Goal: Transaction & Acquisition: Obtain resource

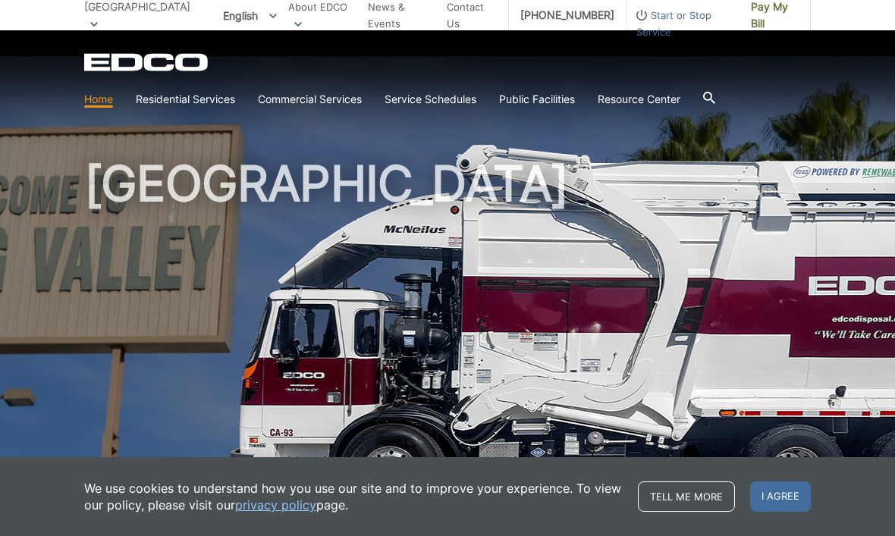
click at [124, 13] on span "[GEOGRAPHIC_DATA]" at bounding box center [137, 6] width 106 height 13
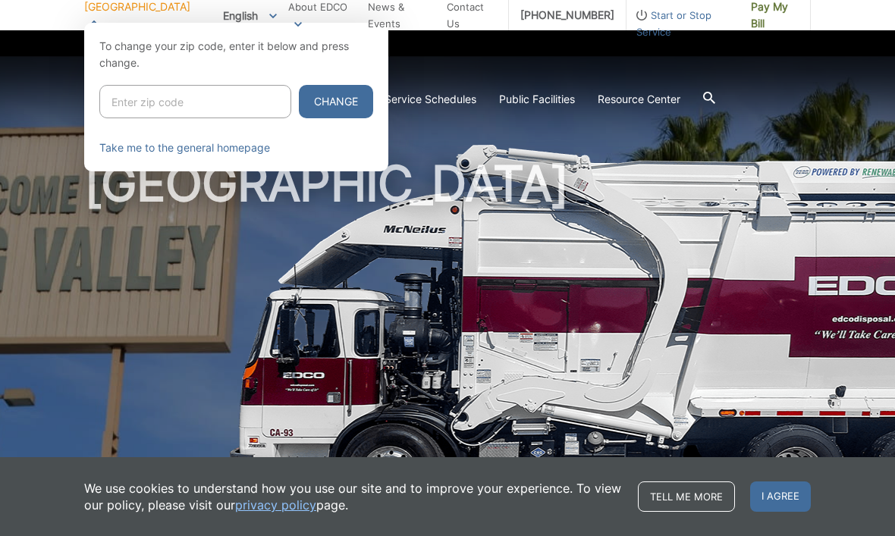
click at [143, 93] on input "Enter zip code" at bounding box center [195, 101] width 192 height 33
type input "91977"
click at [306, 102] on button "Change" at bounding box center [336, 101] width 74 height 33
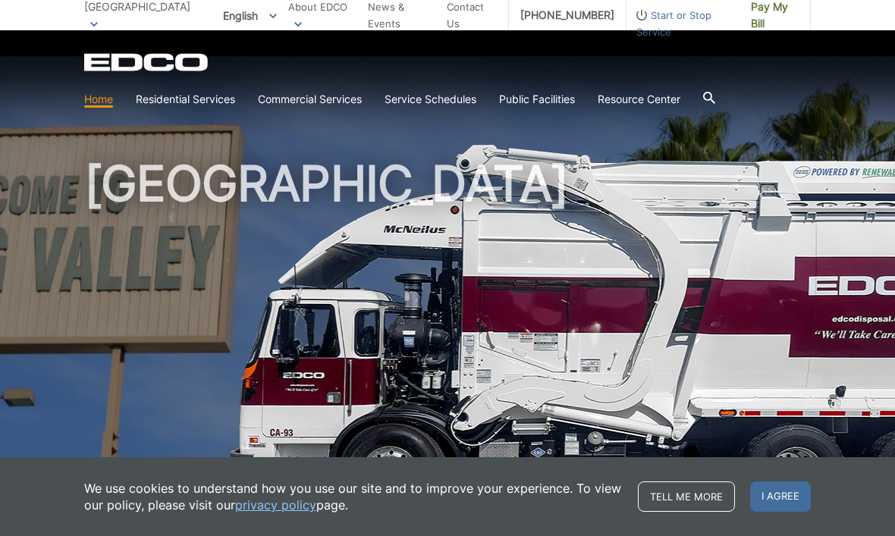
click at [129, 13] on span "[GEOGRAPHIC_DATA]" at bounding box center [137, 6] width 106 height 13
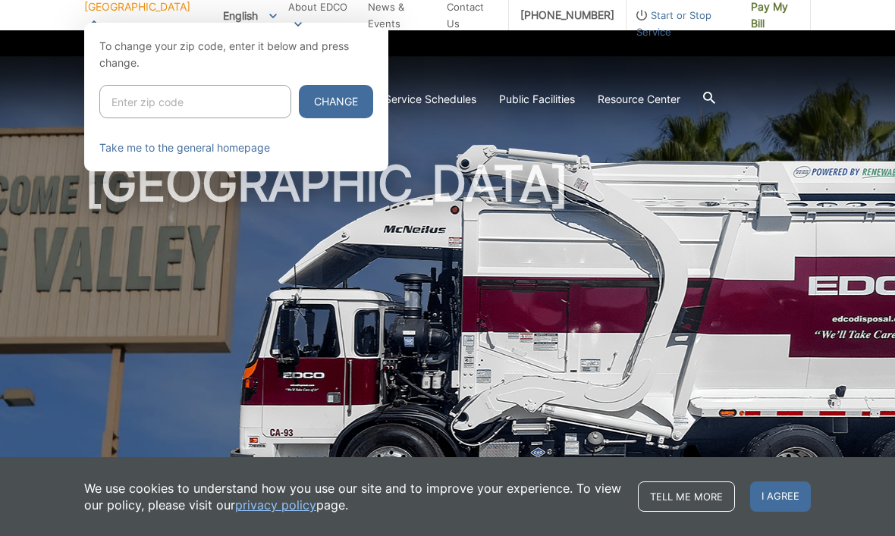
click at [20, 104] on div at bounding box center [447, 291] width 895 height 536
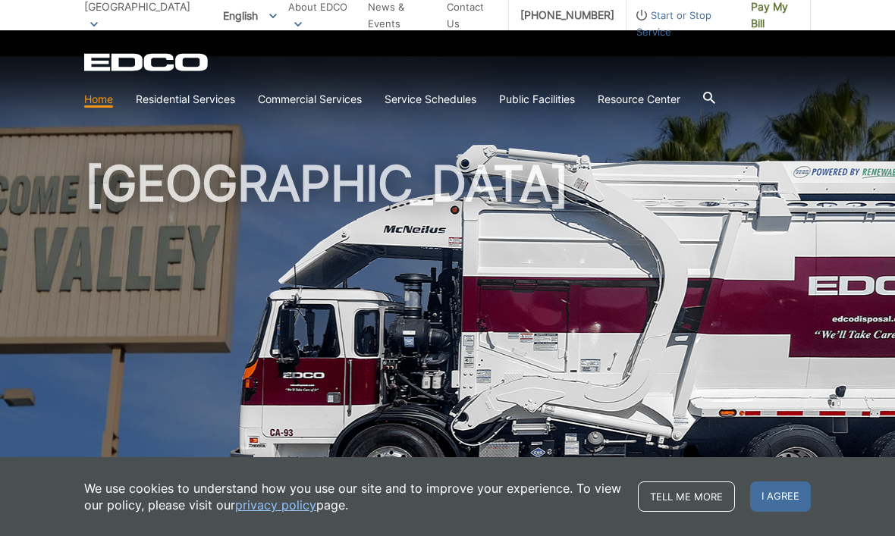
click at [193, 86] on section "Home Residential Services Curbside Pickup Recycling Organic Recycling Trash Hou…" at bounding box center [447, 99] width 727 height 29
click at [0, 0] on link "Roll-Off Boxes" at bounding box center [0, 0] width 0 height 0
click at [0, 0] on link "Temporary Dumpster" at bounding box center [0, 0] width 0 height 0
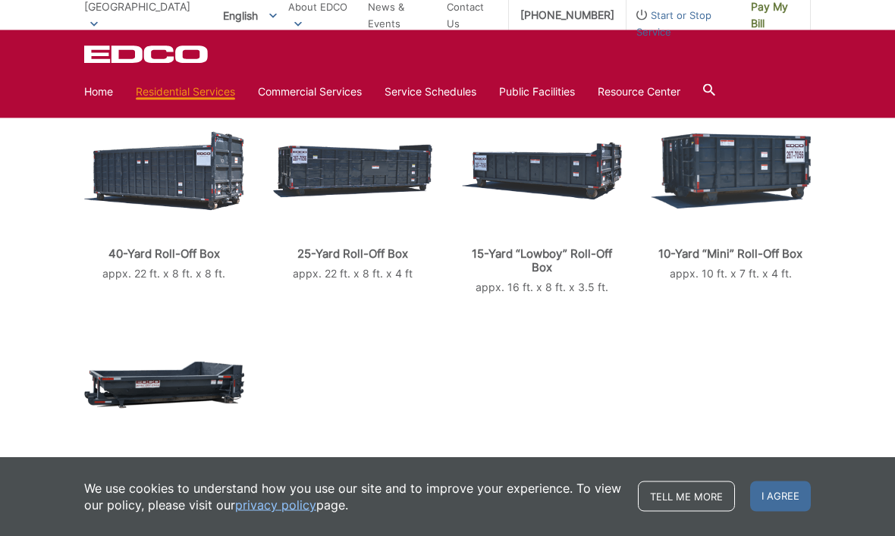
scroll to position [328, 0]
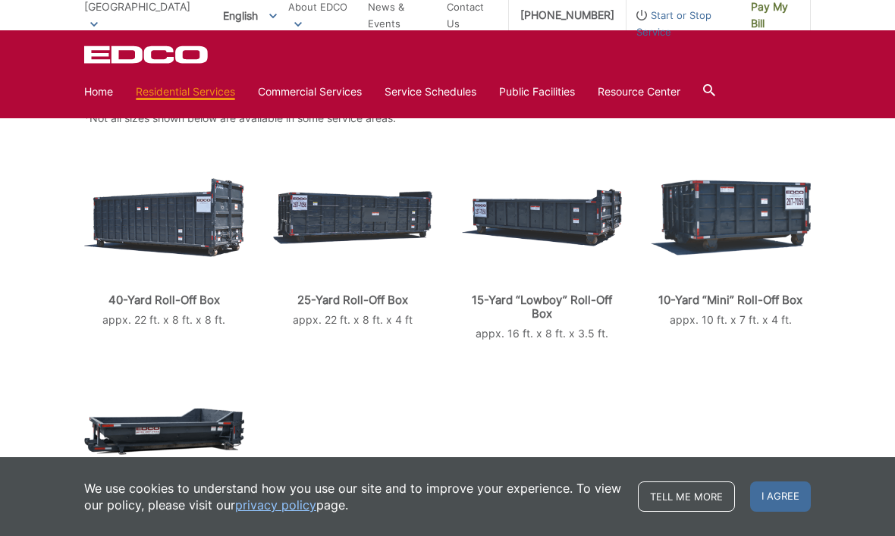
click at [739, 201] on img at bounding box center [731, 218] width 160 height 76
click at [731, 206] on img at bounding box center [731, 218] width 160 height 76
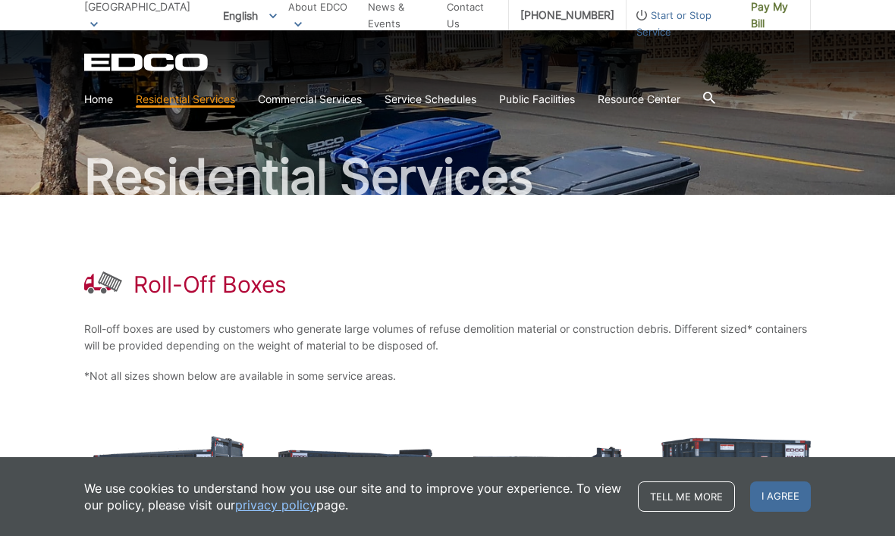
scroll to position [46, 0]
